Goal: Task Accomplishment & Management: Manage account settings

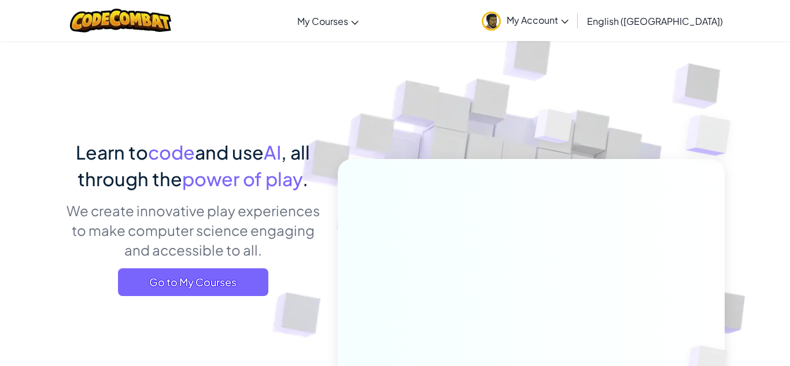
click at [569, 24] on span "My Account" at bounding box center [538, 20] width 62 height 12
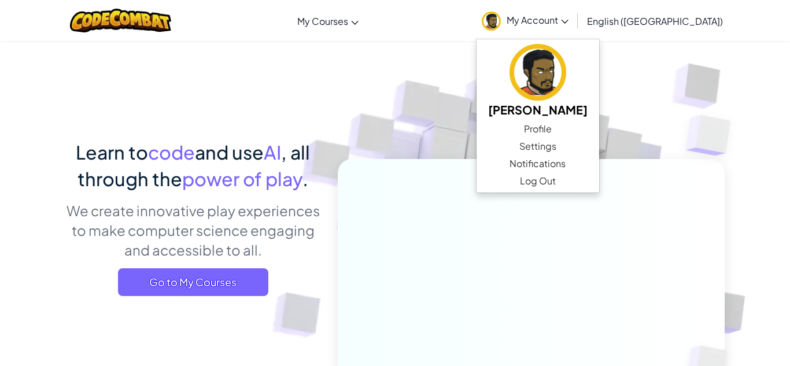
click at [506, 149] on img at bounding box center [523, 254] width 643 height 643
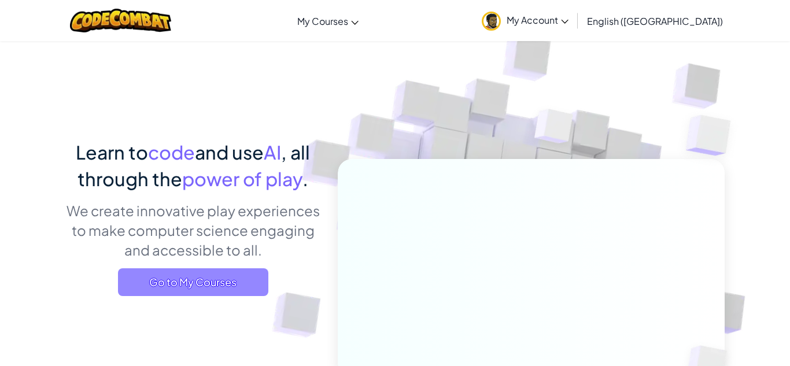
click at [196, 287] on span "Go to My Courses" at bounding box center [193, 282] width 150 height 28
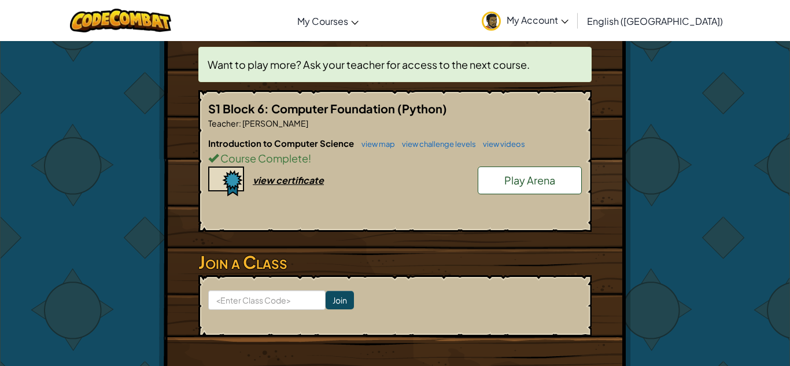
scroll to position [239, 0]
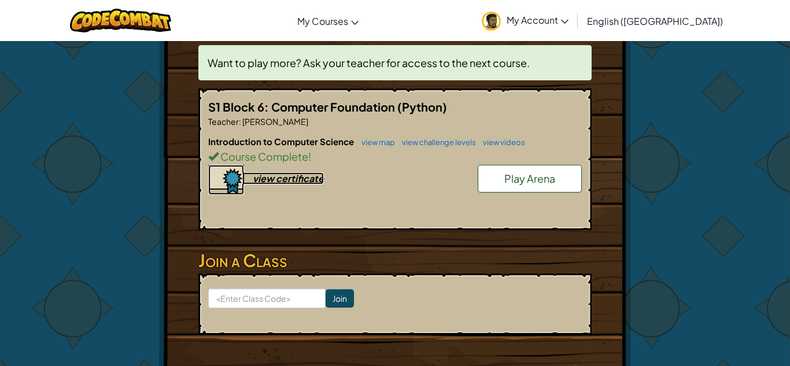
click at [259, 172] on div "view certificate" at bounding box center [288, 178] width 71 height 12
